Goal: Information Seeking & Learning: Learn about a topic

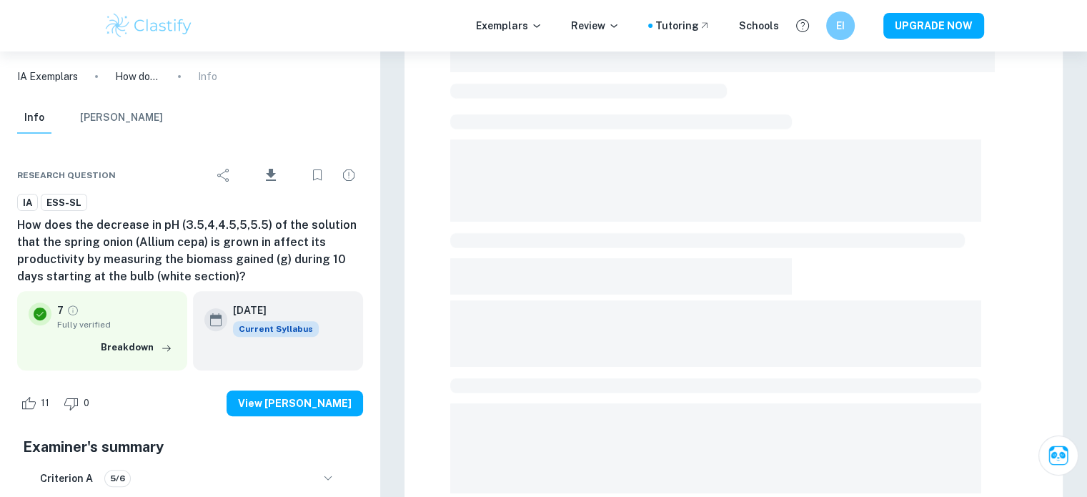
scroll to position [500, 0]
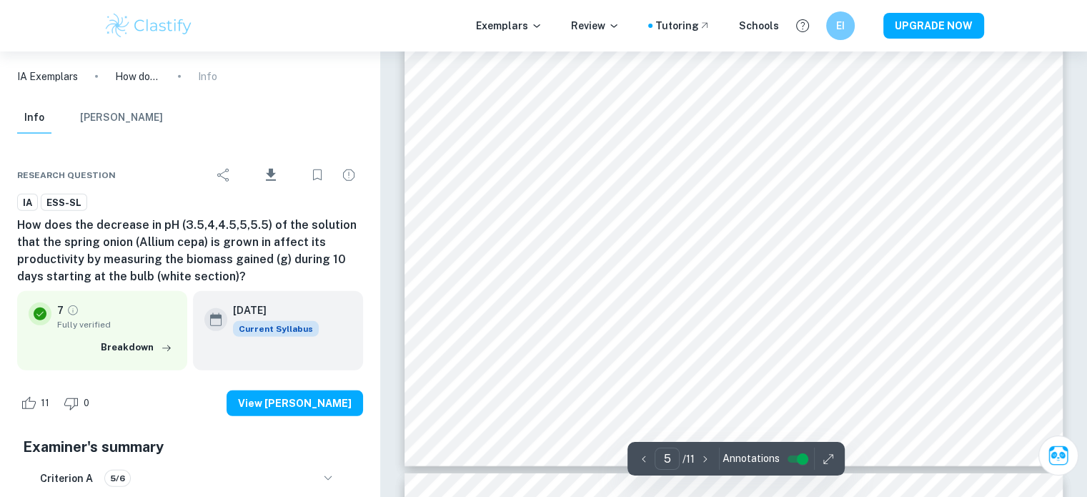
type input "6"
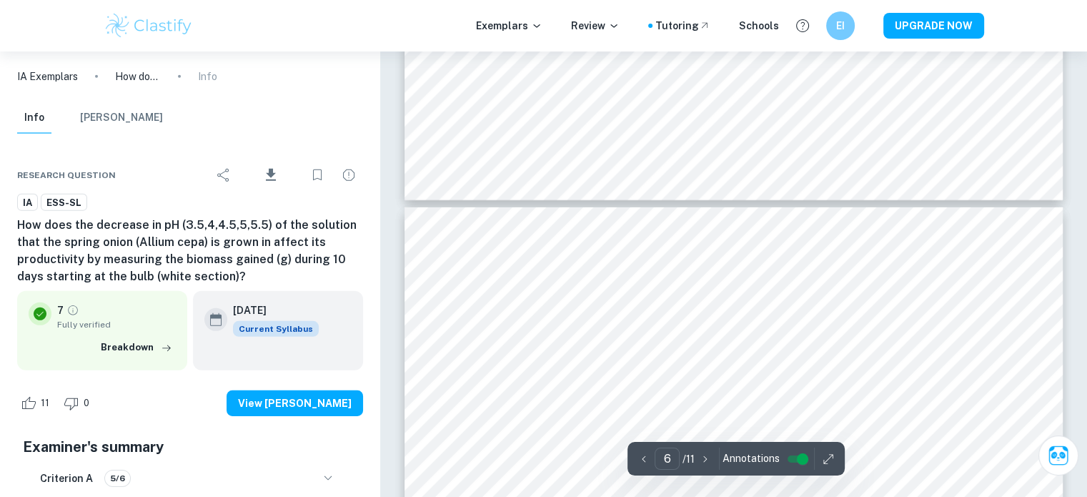
scroll to position [4365, 0]
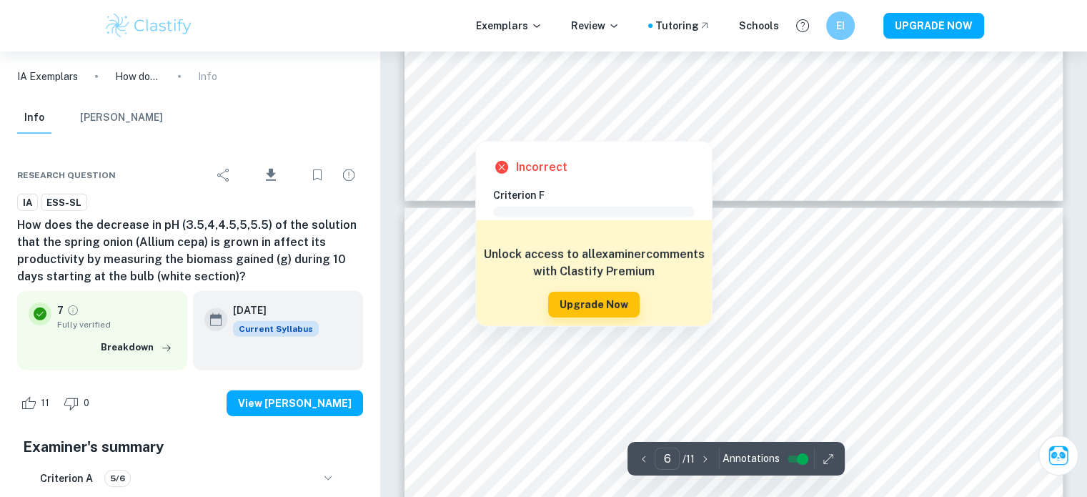
click at [487, 122] on div at bounding box center [476, 128] width 104 height 18
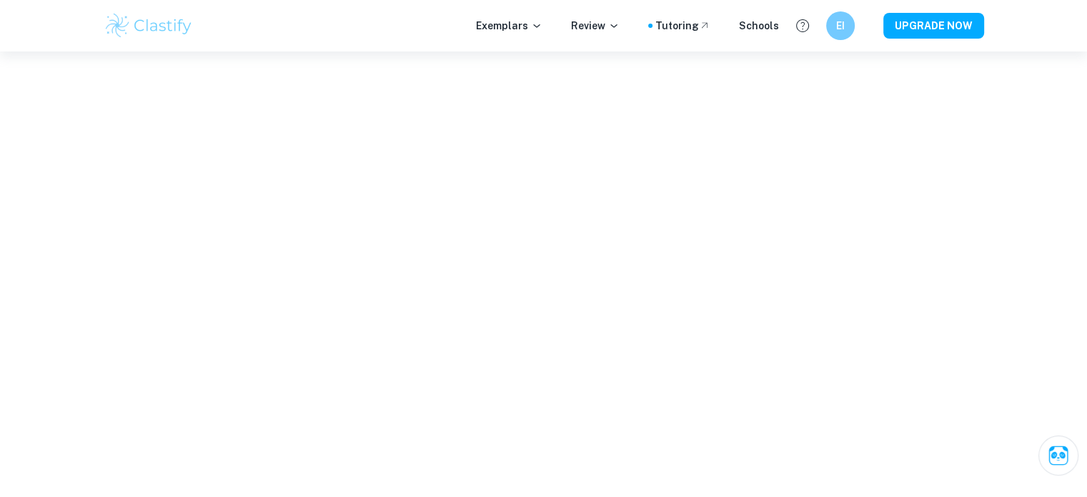
scroll to position [1569, 0]
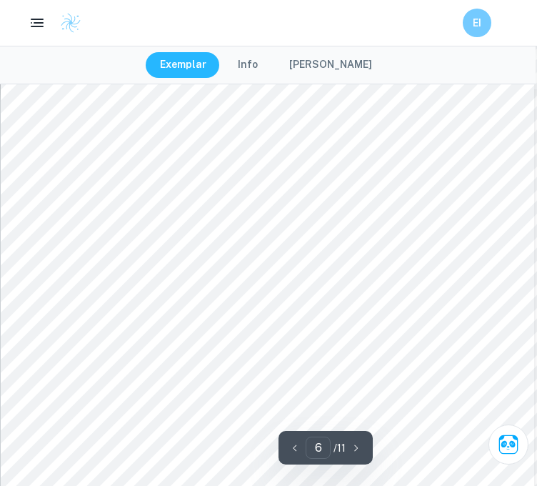
scroll to position [3864, 1]
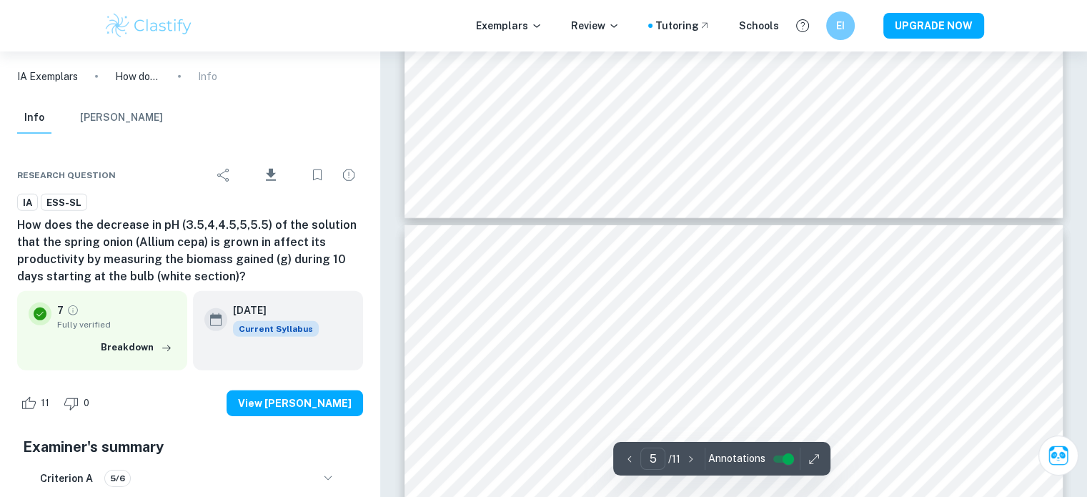
type input "6"
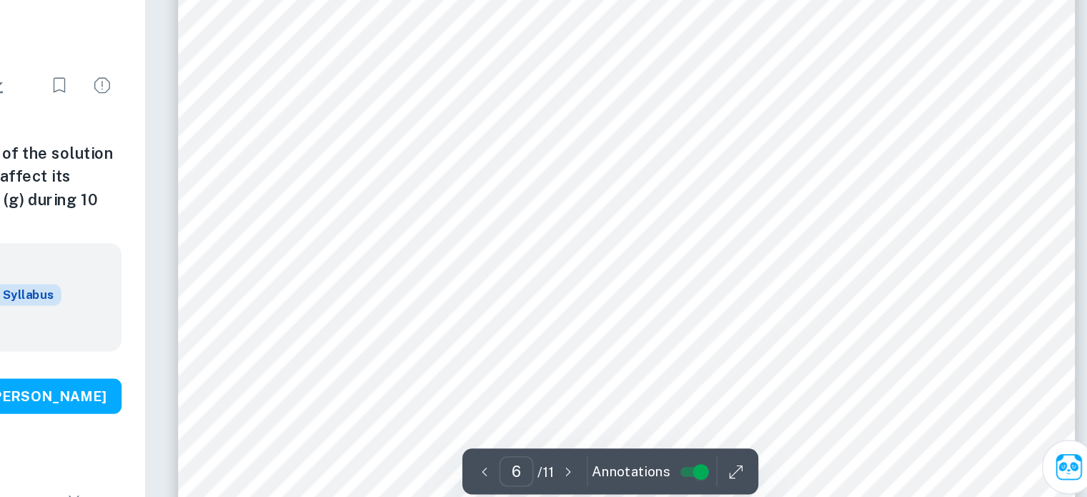
scroll to position [4609, 0]
